Goal: Entertainment & Leisure: Consume media (video, audio)

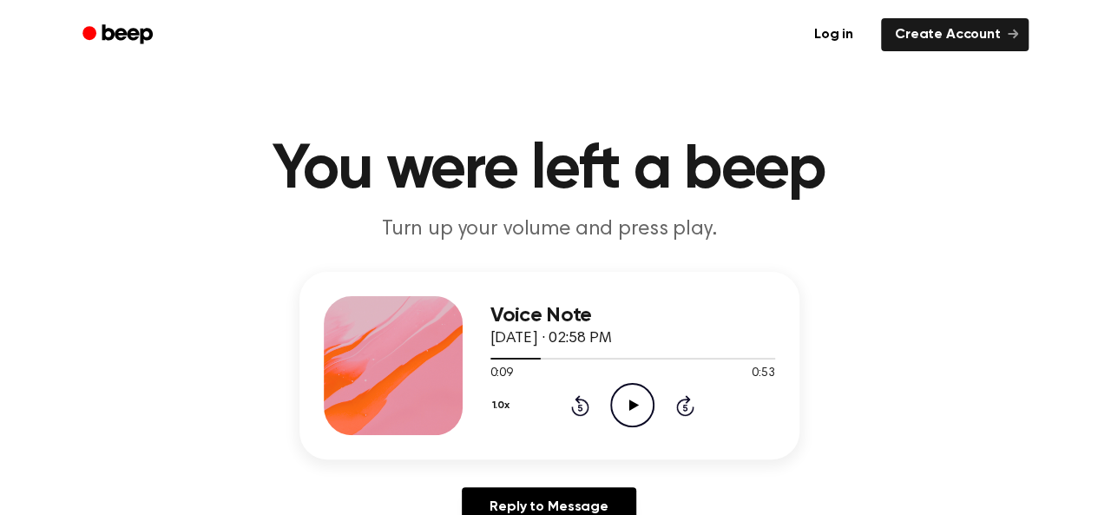
click at [589, 402] on icon "Rewind 5 seconds" at bounding box center [579, 405] width 19 height 23
click at [582, 402] on icon "Rewind 5 seconds" at bounding box center [579, 405] width 19 height 23
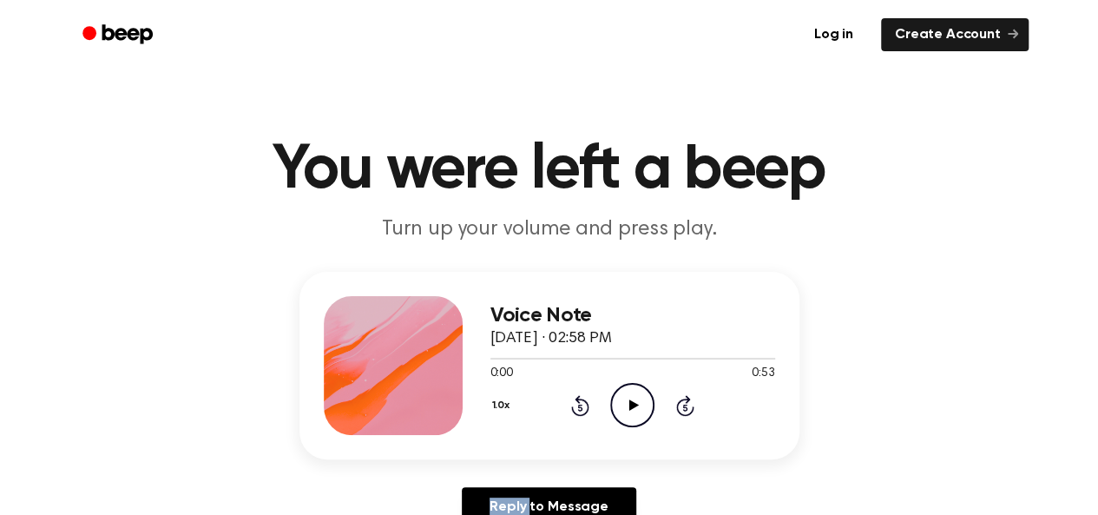
click at [652, 400] on circle at bounding box center [632, 405] width 43 height 43
click at [583, 407] on icon "Rewind 5 seconds" at bounding box center [579, 405] width 19 height 23
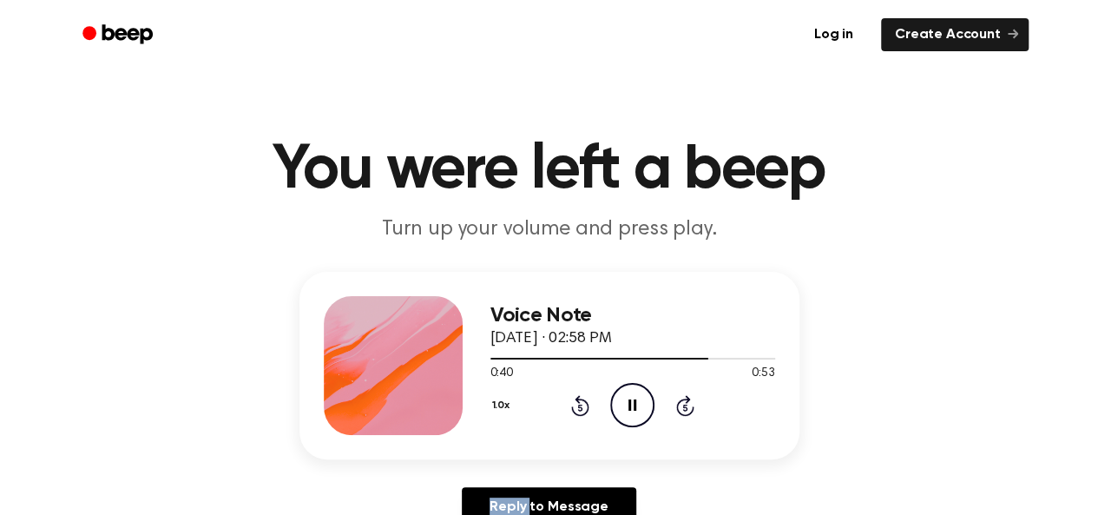
click at [583, 407] on icon "Rewind 5 seconds" at bounding box center [579, 405] width 19 height 23
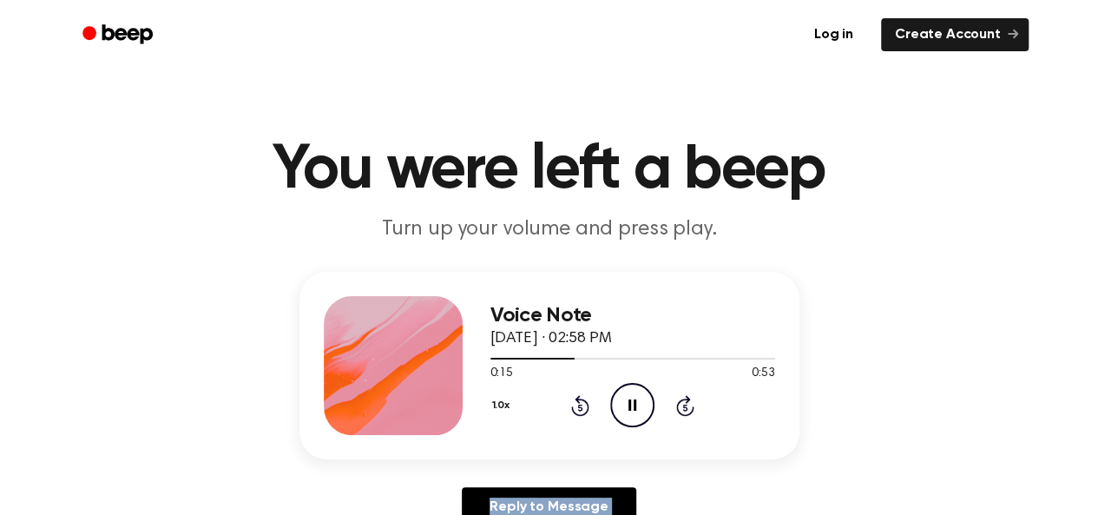
click at [583, 407] on icon "Rewind 5 seconds" at bounding box center [579, 405] width 19 height 23
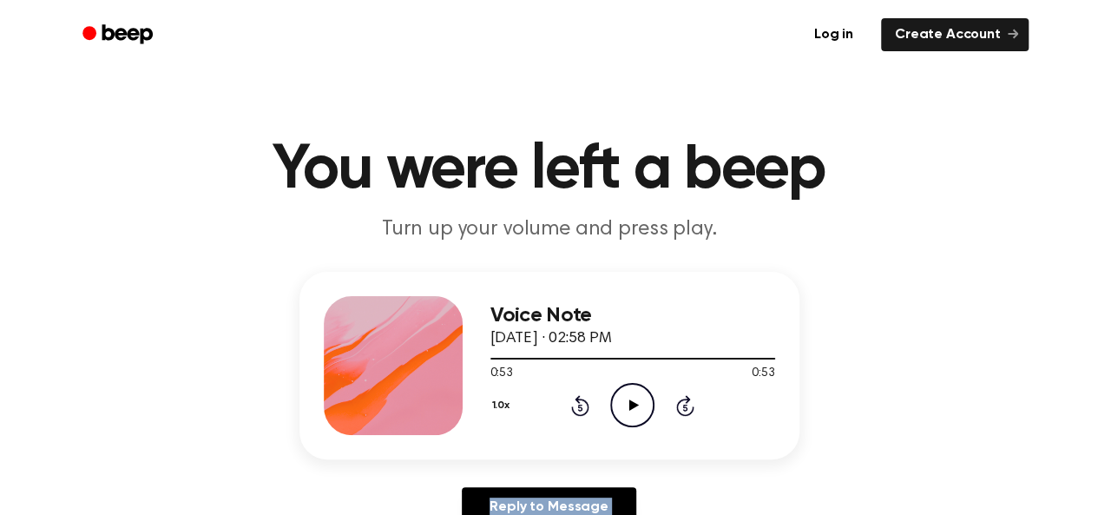
click at [635, 403] on icon at bounding box center [635, 404] width 10 height 11
click at [635, 410] on icon "Play Audio" at bounding box center [632, 405] width 44 height 44
click at [629, 421] on icon "Play Audio" at bounding box center [632, 405] width 44 height 44
click at [631, 421] on icon "Pause Audio" at bounding box center [632, 405] width 44 height 44
